Goal: Browse casually: Explore the website without a specific task or goal

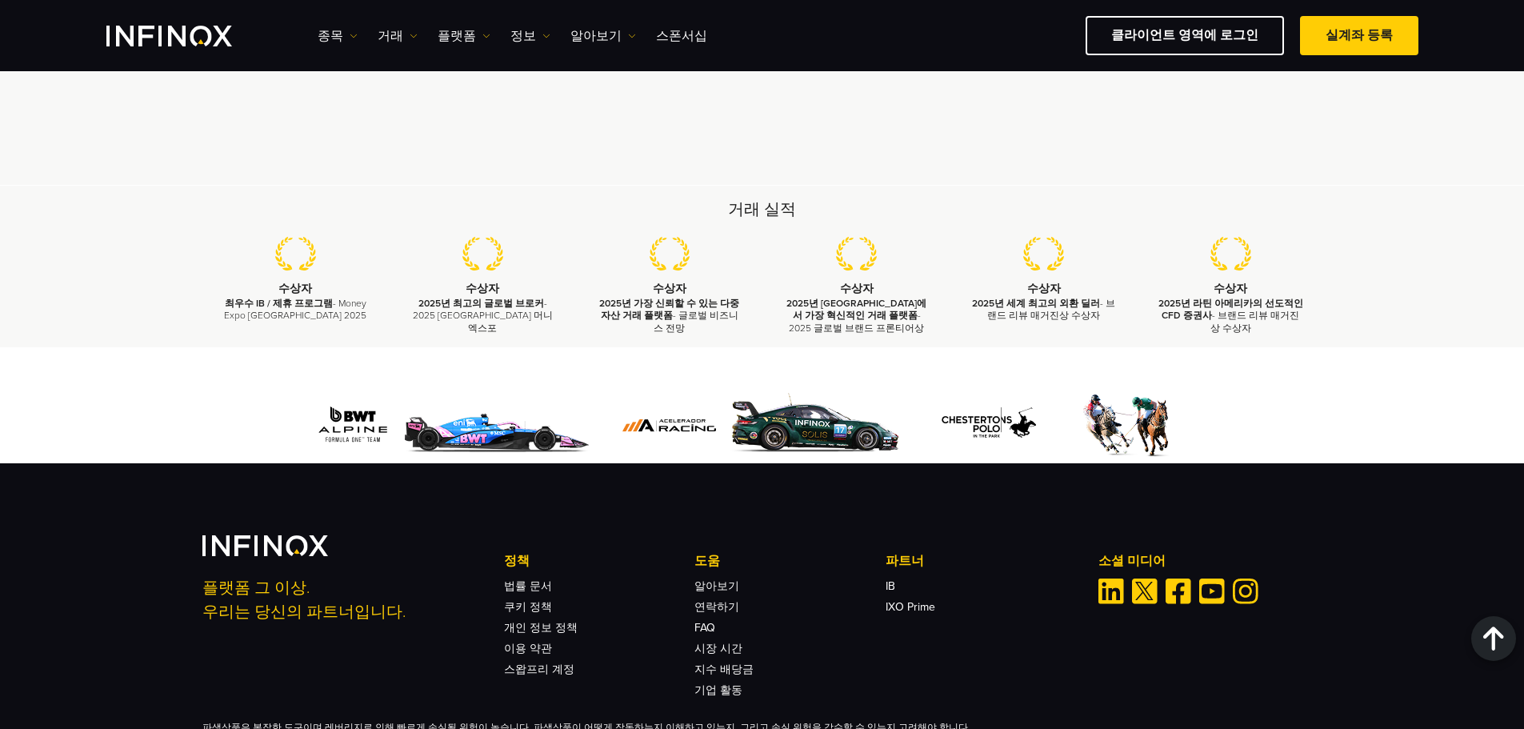
scroll to position [4446, 0]
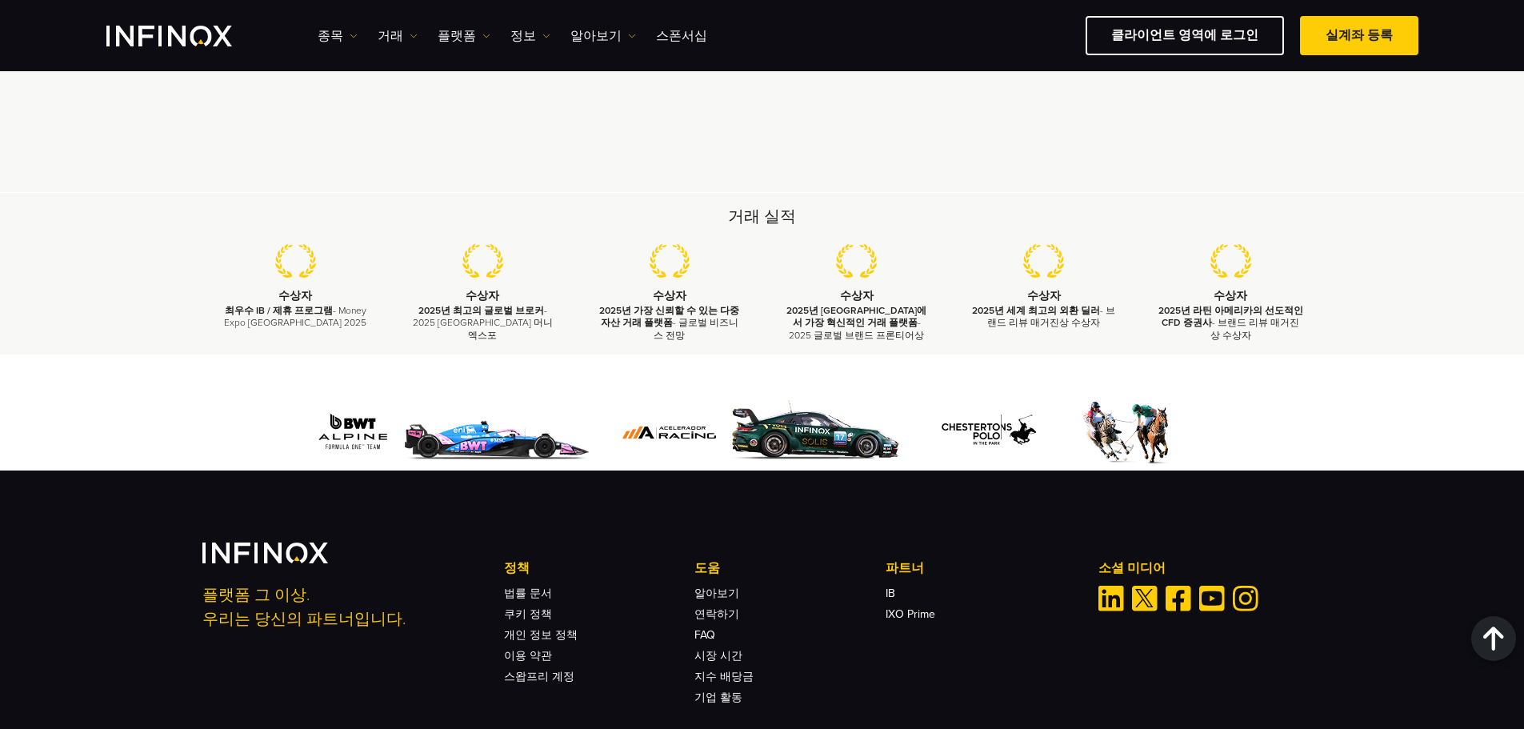
click at [882, 328] on strong "2025년 [GEOGRAPHIC_DATA]에서 가장 혁신적인 거래 플랫폼" at bounding box center [856, 316] width 140 height 23
drag, startPoint x: 1006, startPoint y: 396, endPoint x: 1077, endPoint y: 395, distance: 71.2
click at [1077, 316] on strong "2025년 세계 최고의 외환 딜러" at bounding box center [1036, 310] width 128 height 11
click at [1076, 316] on strong "2025년 세계 최고의 외환 딜러" at bounding box center [1036, 310] width 128 height 11
drag, startPoint x: 1215, startPoint y: 407, endPoint x: 1248, endPoint y: 420, distance: 35.2
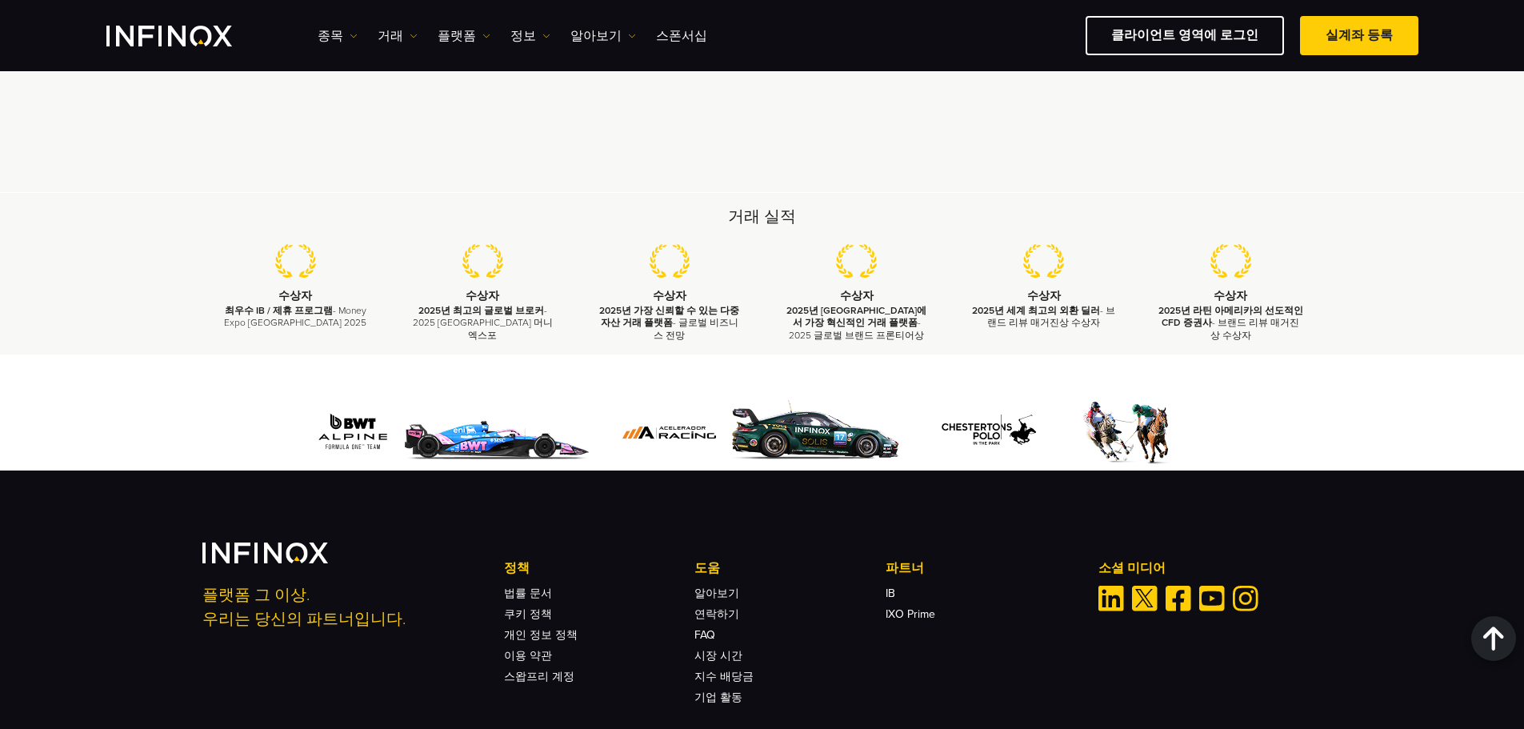
click at [1248, 342] on p "2025년 라틴 아메리카의 선도적인 CFD 증권사 - 브랜드 리뷰 매거진상 수상자" at bounding box center [1230, 323] width 147 height 37
drag, startPoint x: 794, startPoint y: 316, endPoint x: 782, endPoint y: 315, distance: 11.2
click at [789, 316] on div "거래 실적 수상자 최우수 IB / 제휴 프로그램 - Money Expo Mexico 2025 수상자 2025년 최고의 글로벌 브로커 - 202…" at bounding box center [762, 274] width 1152 height 136
click at [758, 228] on h2 "거래 실적" at bounding box center [762, 217] width 1120 height 22
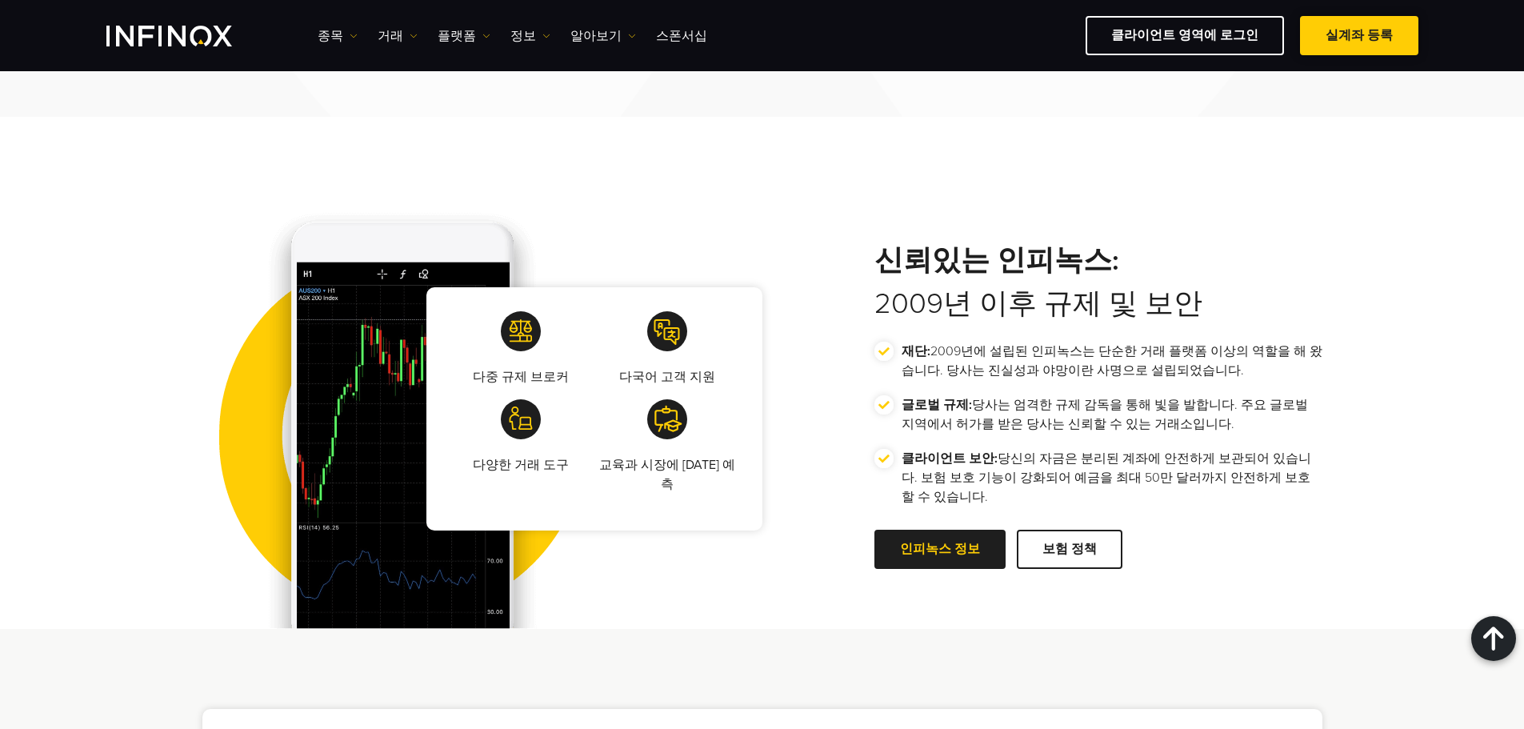
scroll to position [0, 0]
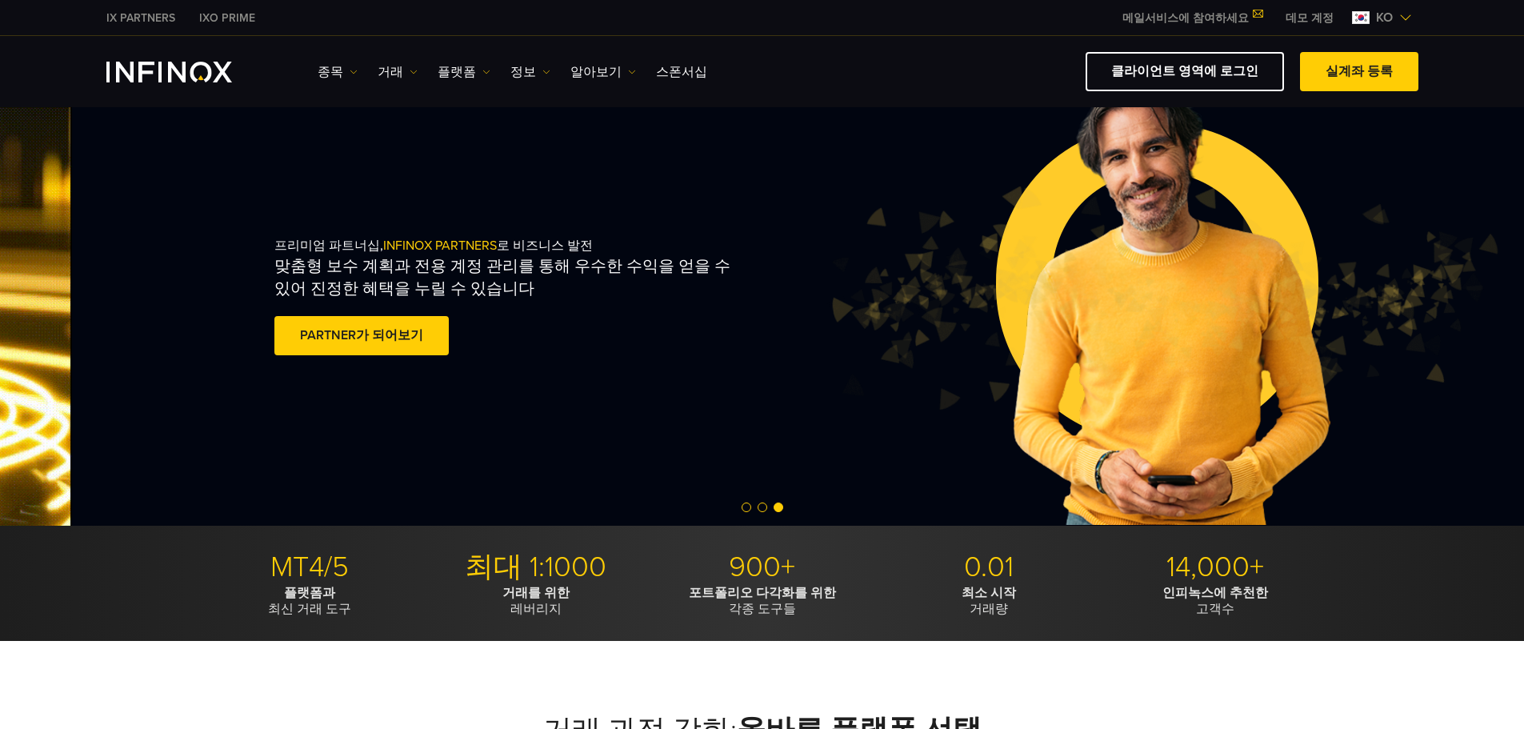
click at [868, 374] on div "프리미엄 파트너십, INFINOX PARTNERS 로 비즈니스 발전 맞춤형 보수 계획과 전용 계정 관리를 통해 우수한 수익을 얻을 수 있어 진…" at bounding box center [571, 298] width 594 height 173
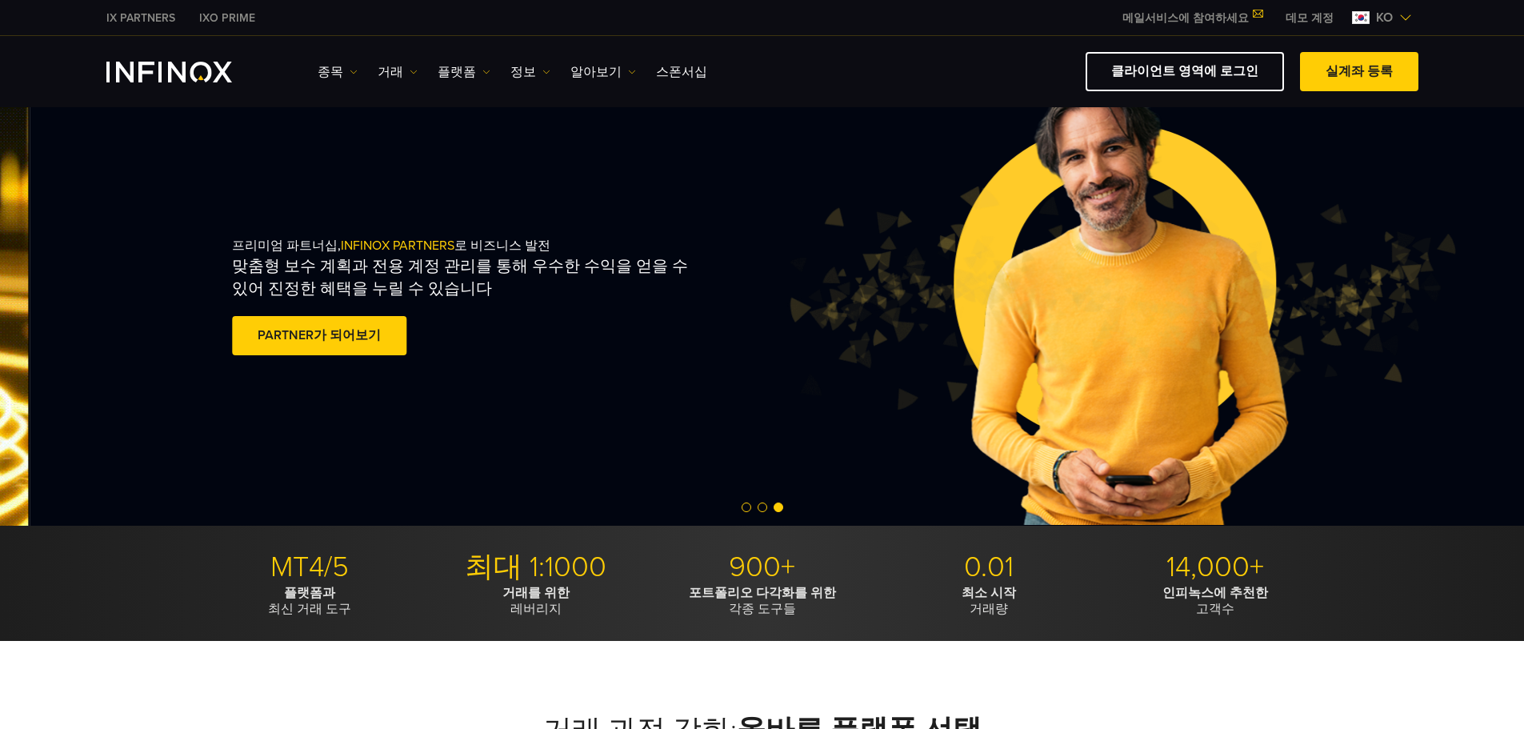
click at [826, 318] on div "프리미엄 파트너십, INFINOX PARTNERS 로 비즈니스 발전 맞춤형 보수 계획과 전용 계정 관리를 통해 우수한 수익을 얻을 수 있어 진…" at bounding box center [529, 298] width 594 height 173
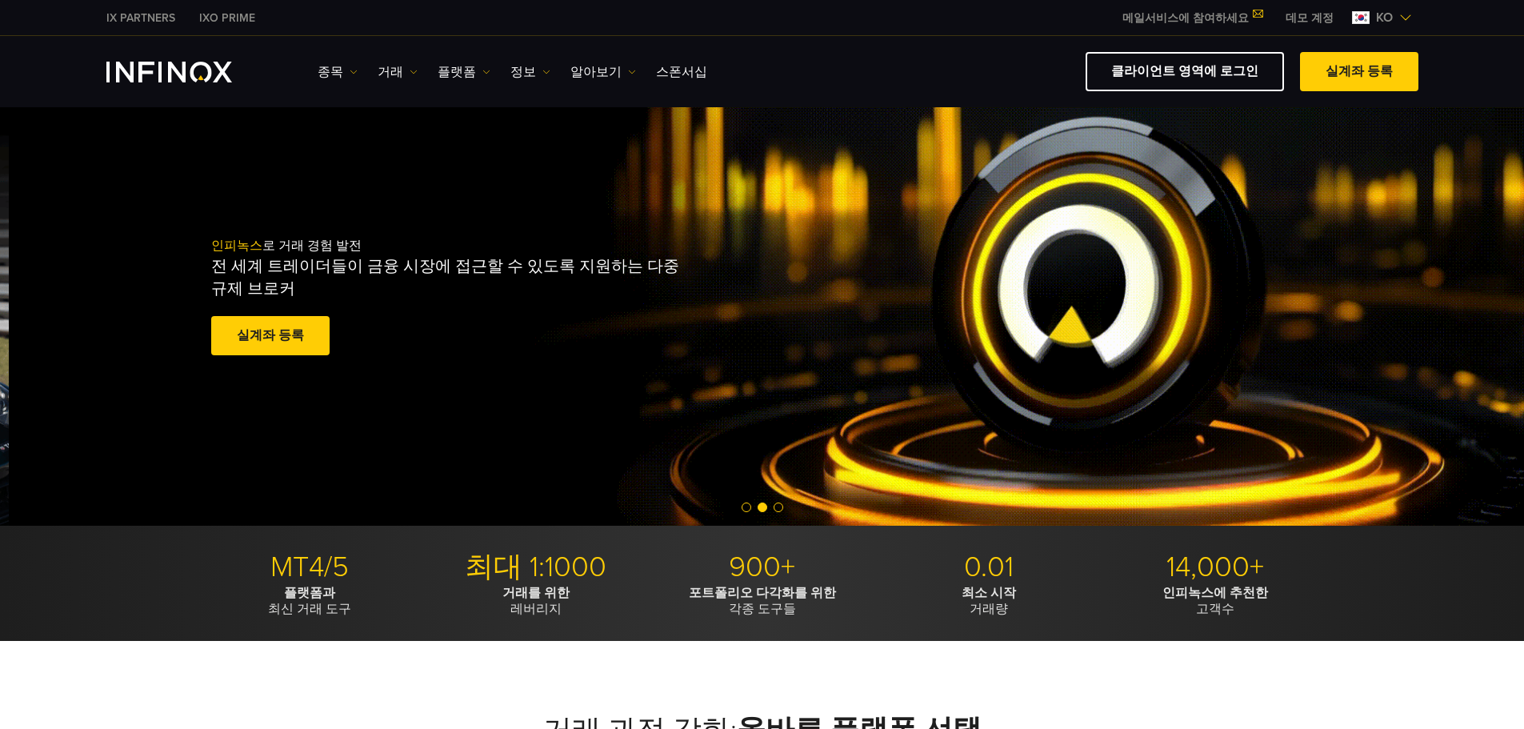
click at [805, 318] on div "인피녹스 로 거래 경험 발전 전 세계 트레이더들이 금융 시장에 접근할 수 있도록 지원하는 다중 규제 브로커 실계좌 등록 훌륭해요. - 515개…" at bounding box center [508, 298] width 594 height 173
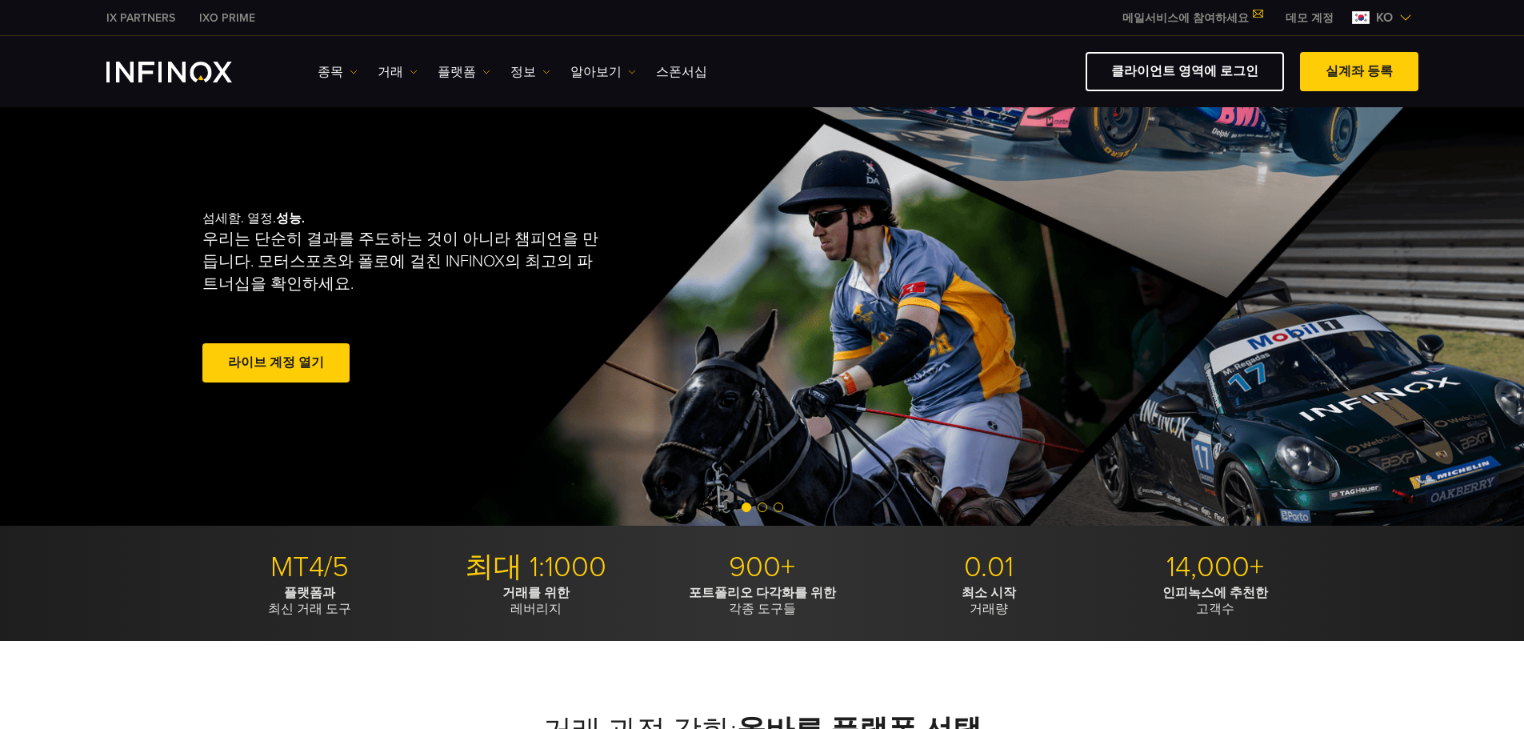
click at [539, 305] on div "섬세함. 열정. 성능. 우리는 단순히 결과를 주도하는 것이 아니라 챔피언을 만듭니다. 모터스포츠와 폴로에 걸친 INFINOX의 최고의 파트너십…" at bounding box center [762, 298] width 1152 height 454
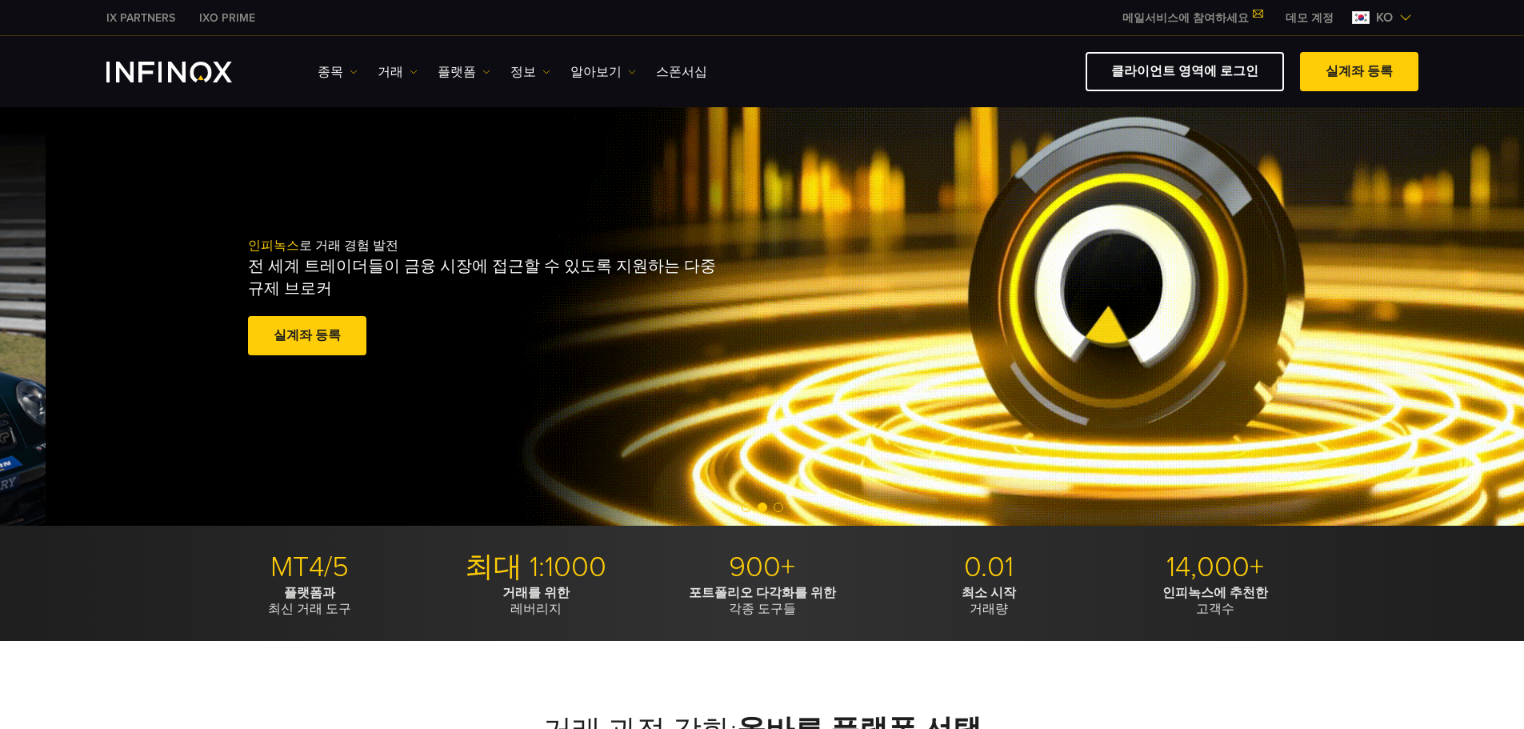
click at [660, 264] on p "전 세계 트레이더들이 금융 시장에 접근할 수 있도록 지원하는 다중 규제 브로커" at bounding box center [485, 277] width 475 height 45
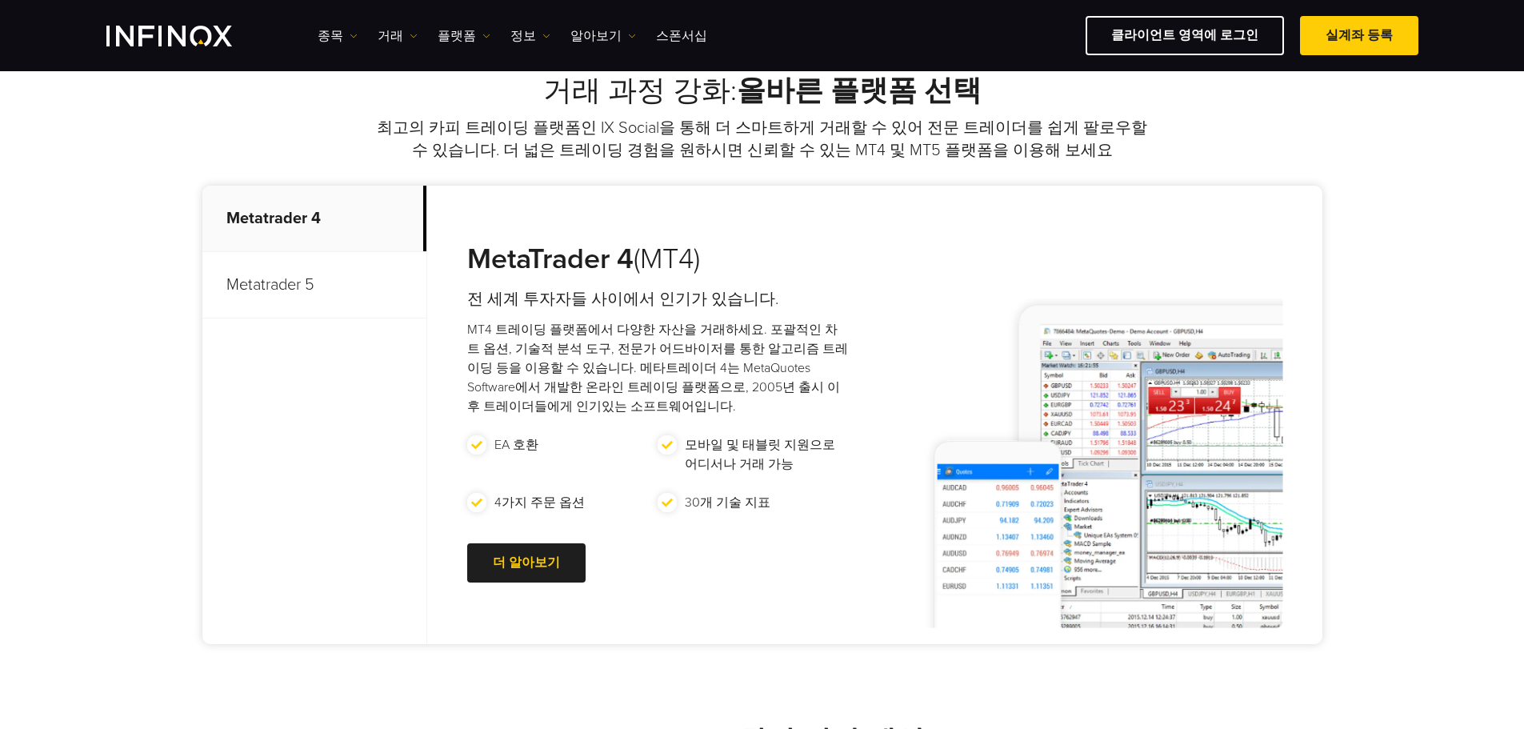
scroll to position [640, 0]
